Goal: Navigation & Orientation: Find specific page/section

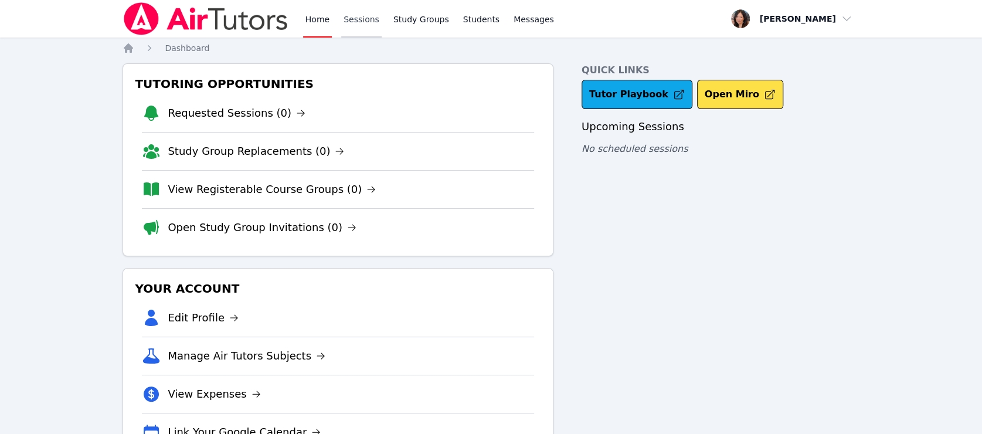
click at [359, 15] on link "Sessions" at bounding box center [361, 19] width 40 height 38
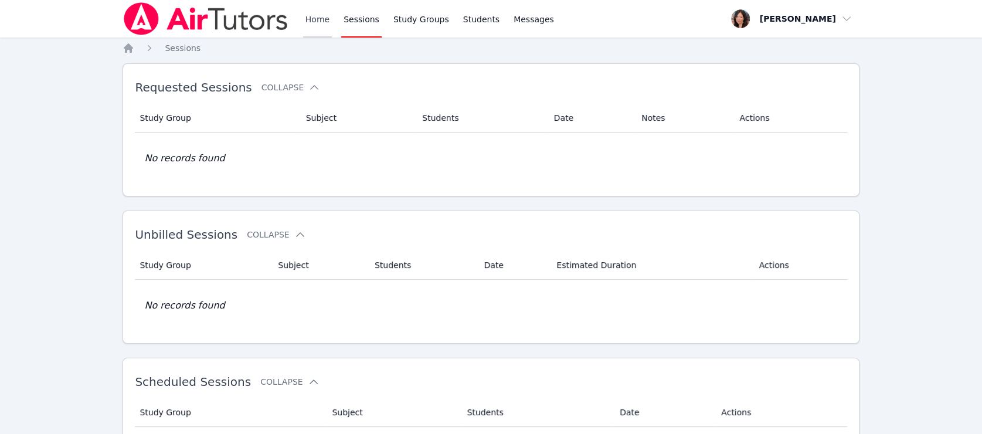
click at [315, 15] on link "Home" at bounding box center [317, 19] width 29 height 38
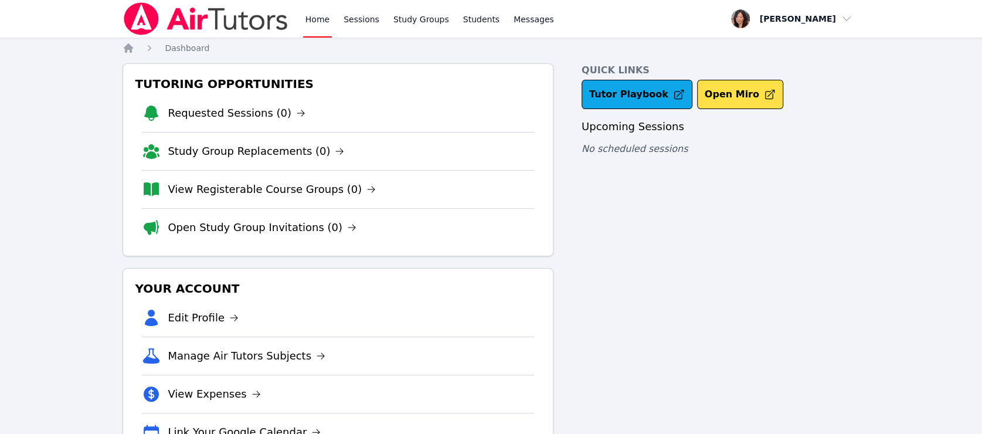
click at [316, 15] on link "Home" at bounding box center [317, 19] width 29 height 38
click at [317, 19] on link "Home" at bounding box center [317, 19] width 29 height 38
click at [367, 23] on link "Sessions" at bounding box center [361, 19] width 40 height 38
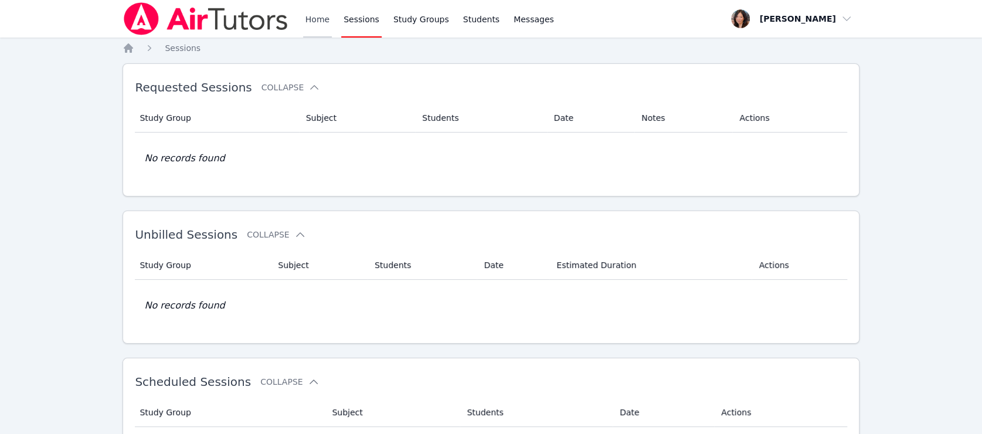
click at [319, 20] on link "Home" at bounding box center [317, 19] width 29 height 38
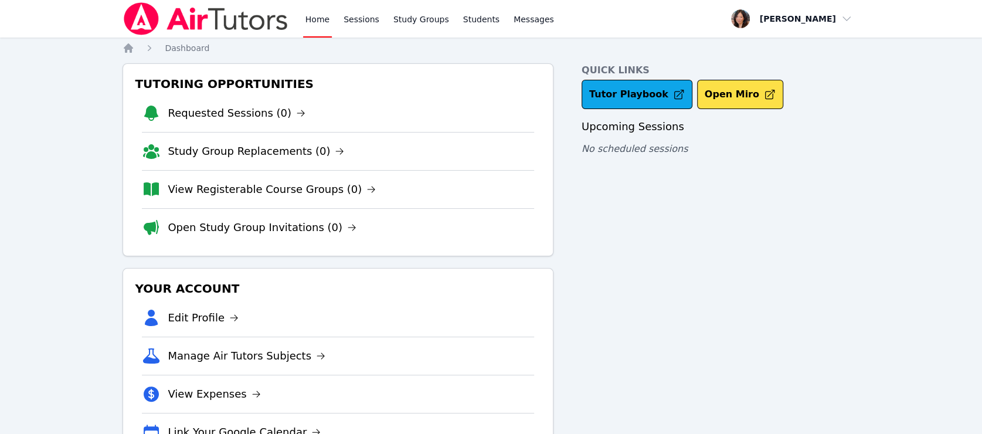
click at [319, 20] on link "Home" at bounding box center [317, 19] width 29 height 38
click at [364, 25] on link "Sessions" at bounding box center [361, 19] width 40 height 38
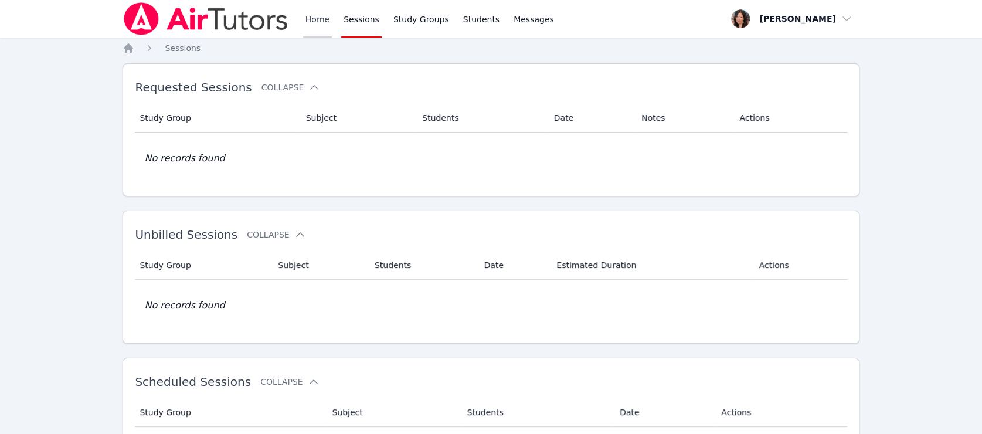
click at [319, 22] on link "Home" at bounding box center [317, 19] width 29 height 38
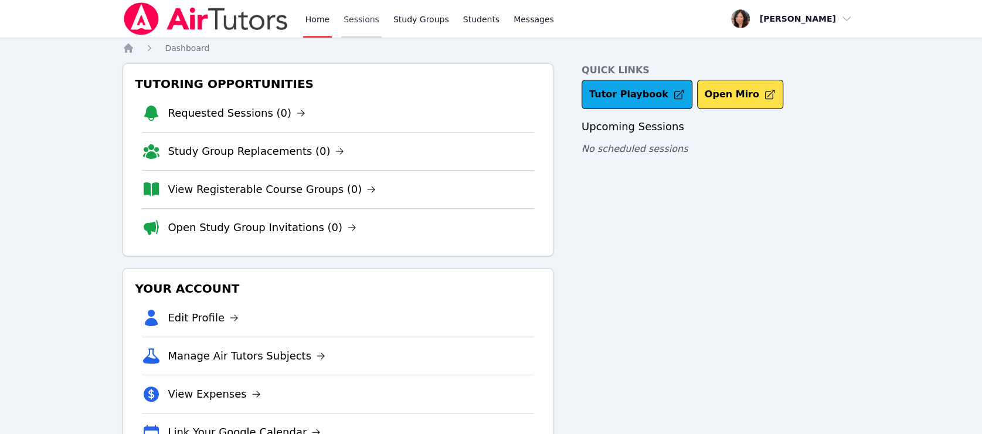
click at [348, 18] on link "Sessions" at bounding box center [361, 19] width 40 height 38
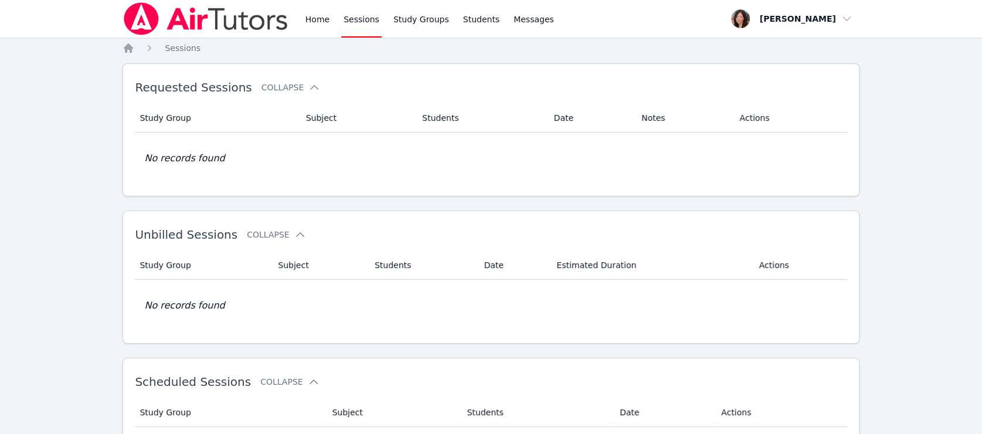
click at [331, 19] on div "Home Sessions Study Groups Students Messages" at bounding box center [429, 19] width 253 height 38
click at [317, 21] on link "Home" at bounding box center [317, 19] width 29 height 38
